Goal: Check status: Check status

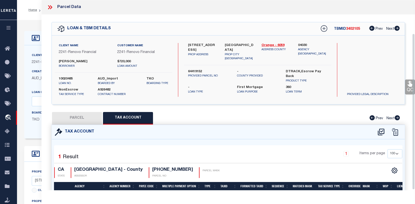
select select "100"
select select "14701"
select select "25067"
select select "10"
select select "NonEscrow"
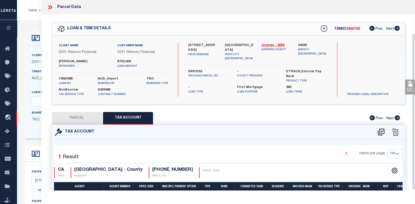
scroll to position [41, 0]
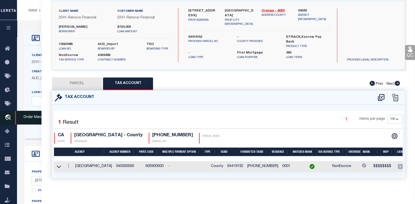
click at [9, 116] on icon "travel_explore" at bounding box center [9, 118] width 8 height 7
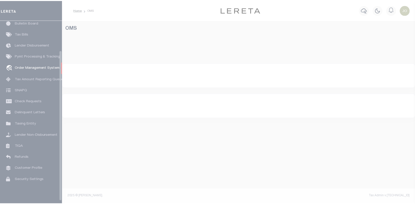
scroll to position [36, 0]
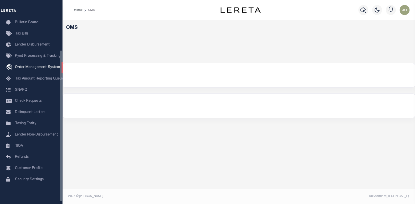
select select "200"
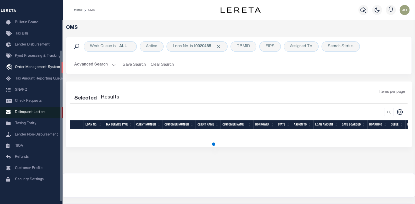
select select "200"
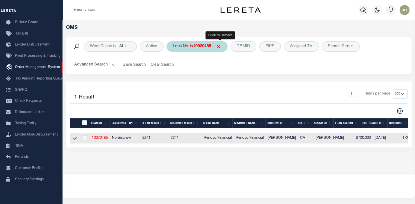
click at [219, 46] on span "Click to Remove" at bounding box center [218, 46] width 5 height 5
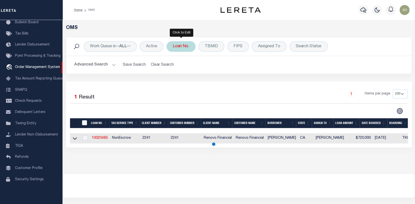
click at [177, 44] on div "Loan No." at bounding box center [181, 46] width 29 height 11
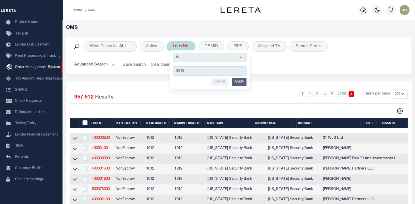
type input "9019"
click at [237, 81] on input "Apply" at bounding box center [239, 82] width 15 height 8
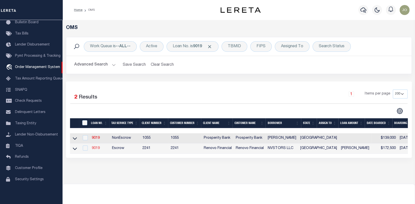
click at [95, 149] on link "9019" at bounding box center [96, 149] width 8 height 4
type input "9019"
type input "NVSTORS LLC"
select select
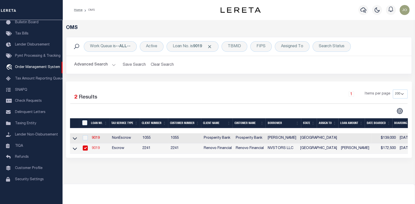
type input "[STREET_ADDRESS][PERSON_NAME]"
type input "[GEOGRAPHIC_DATA]"
select select "Escrow"
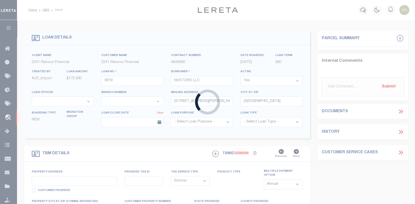
select select "14701"
select select "25066"
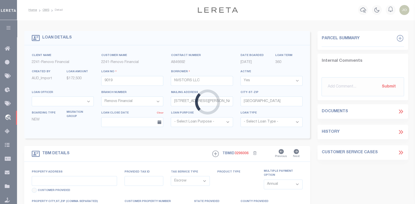
type input "[STREET_ADDRESS]"
select select
type input "[GEOGRAPHIC_DATA], [GEOGRAPHIC_DATA] 77546"
type input "a0k8Y00000dDqMs"
type input "[GEOGRAPHIC_DATA]"
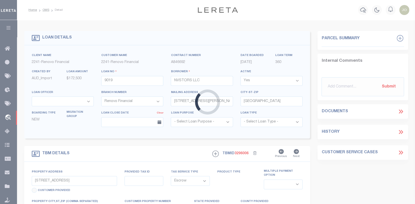
select select
type textarea "LEGAL REQUIRED"
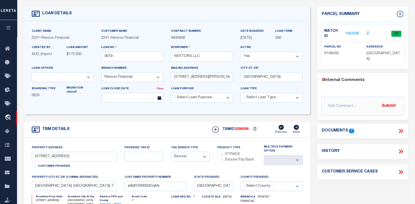
scroll to position [25, 0]
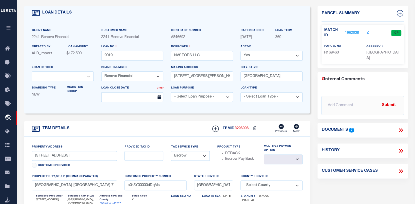
click at [355, 31] on link "1962038" at bounding box center [352, 33] width 14 height 5
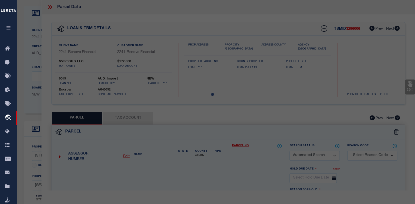
checkbox input "false"
select select "CP"
type input "NVSTORS LLC"
select select
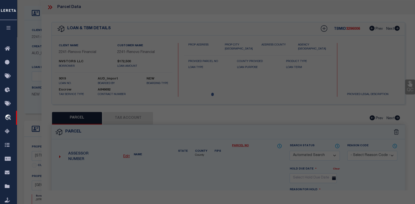
type input "415 BELLMAR LN"
checkbox input "false"
type input "FRIENDSWOOD, TX 77546"
type textarea "ABST 20 PERRY & AUSTIN SUR NW 7 FT OF LOT 30 & SE 49 FT OF LOT 31 (31-2) BLK 10…"
type textarea "Tax ID Special Project"
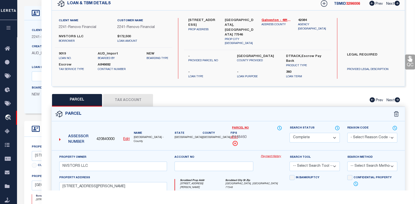
click at [270, 155] on link "Payment History" at bounding box center [271, 157] width 21 height 4
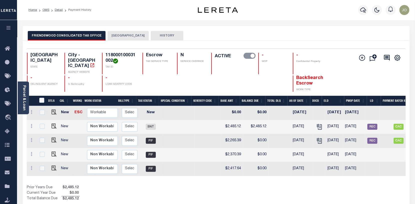
scroll to position [0, 113]
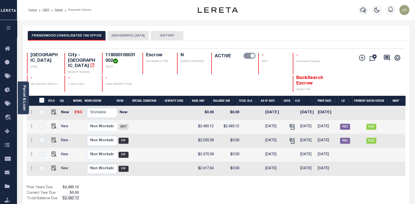
click at [123, 32] on button "[GEOGRAPHIC_DATA]" at bounding box center [128, 36] width 41 height 10
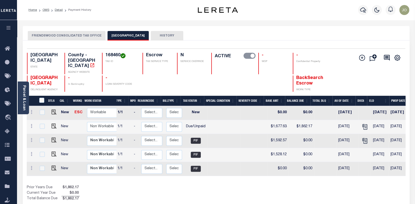
scroll to position [0, 0]
